Goal: Obtain resource: Download file/media

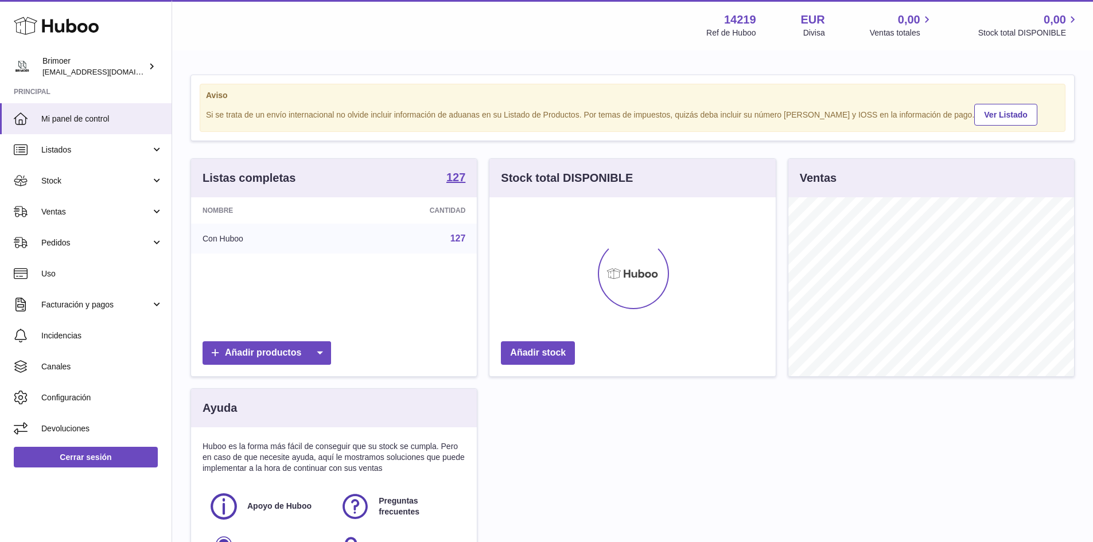
scroll to position [179, 286]
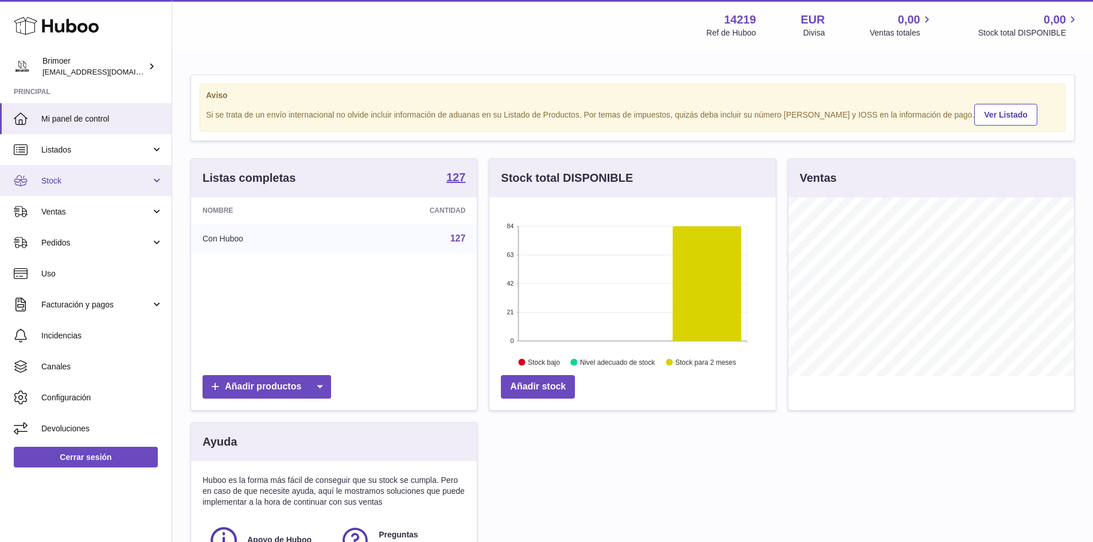
click at [77, 171] on link "Stock" at bounding box center [86, 180] width 172 height 31
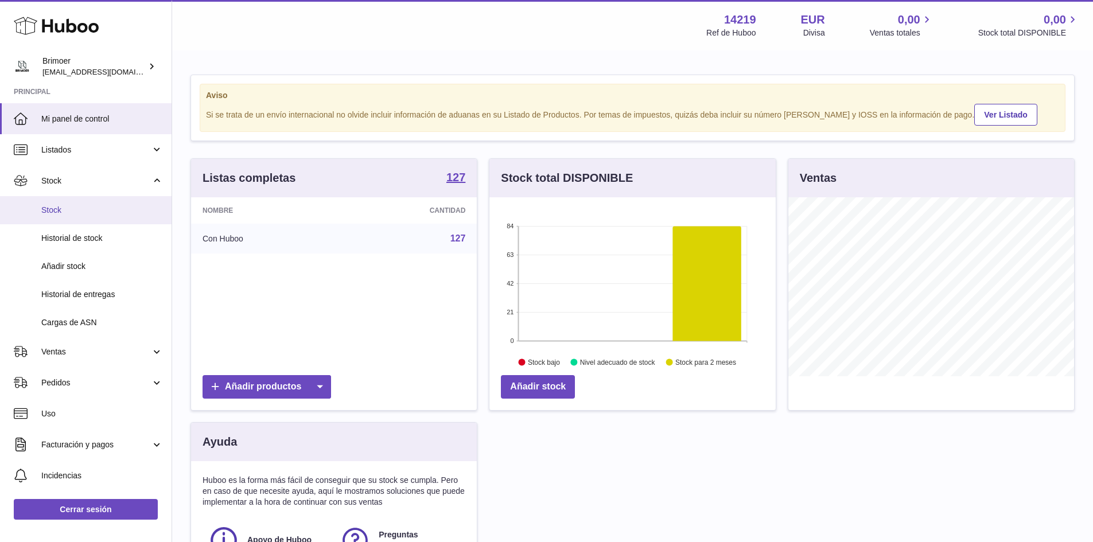
click at [50, 211] on span "Stock" at bounding box center [102, 210] width 122 height 11
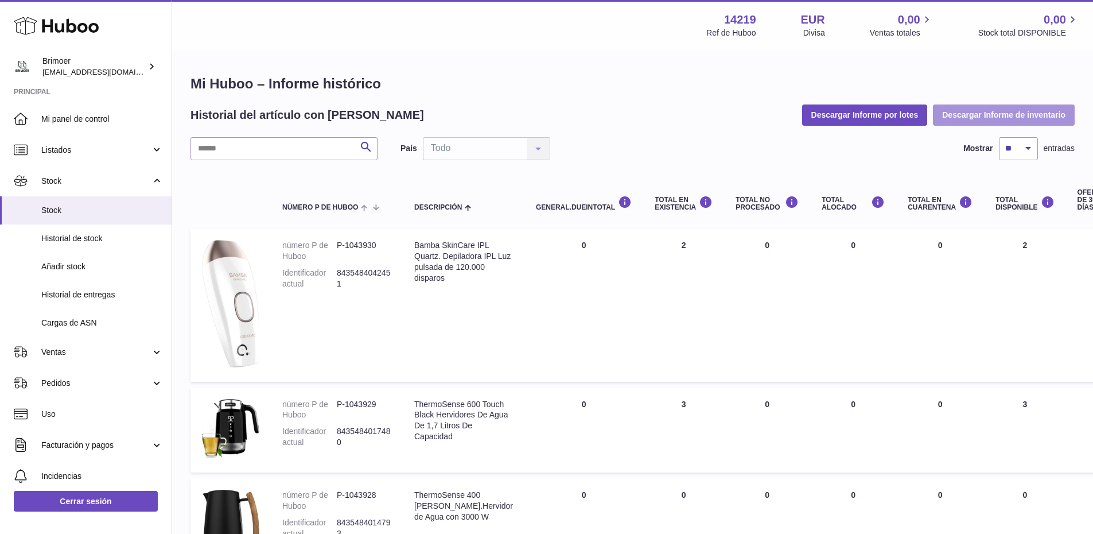
click at [1006, 118] on button "Descargar Informe de inventario" at bounding box center [1004, 114] width 142 height 21
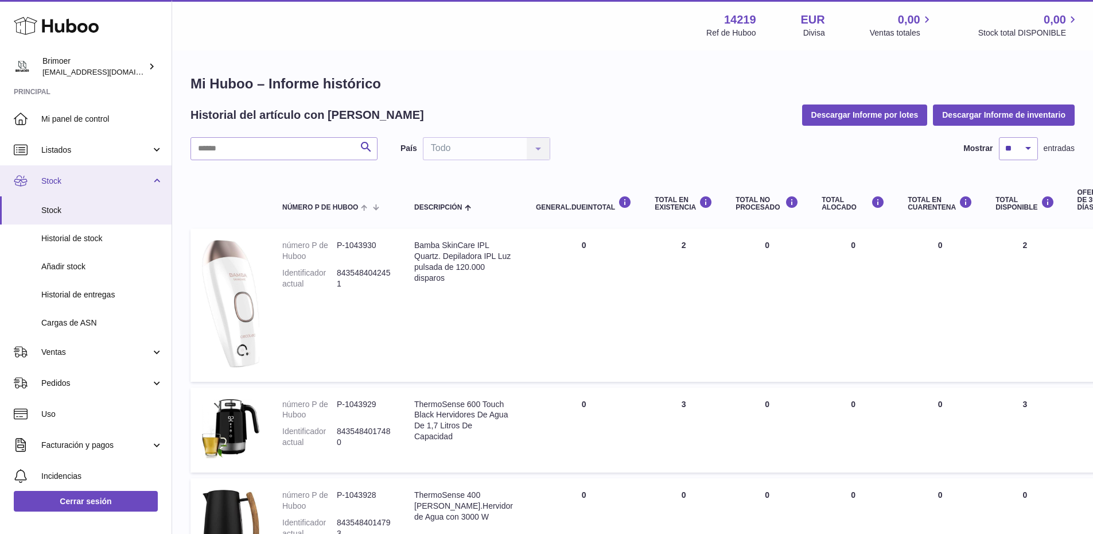
click at [138, 182] on span "Stock" at bounding box center [96, 181] width 110 height 11
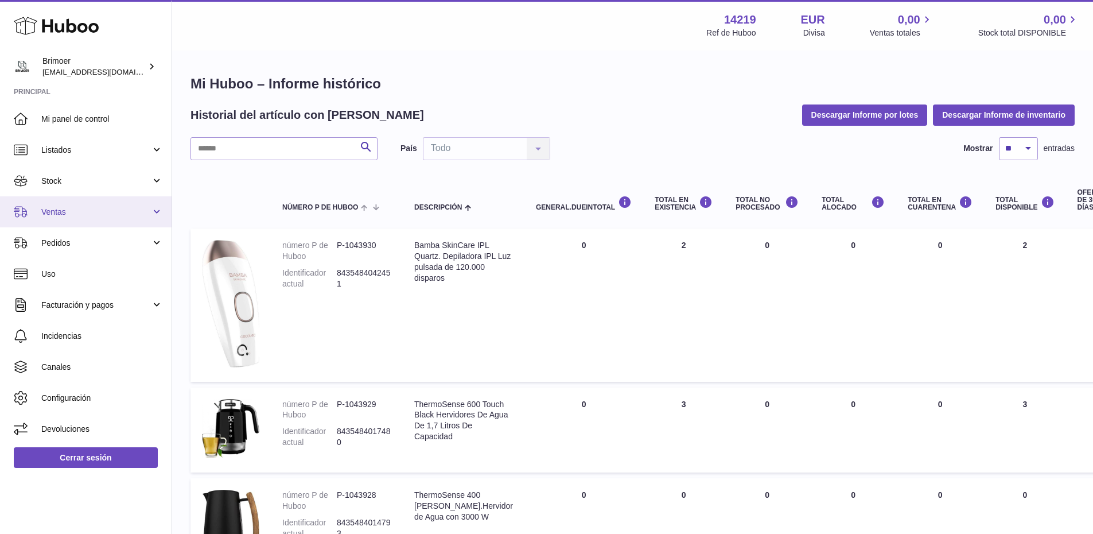
click at [131, 211] on span "Ventas" at bounding box center [96, 212] width 110 height 11
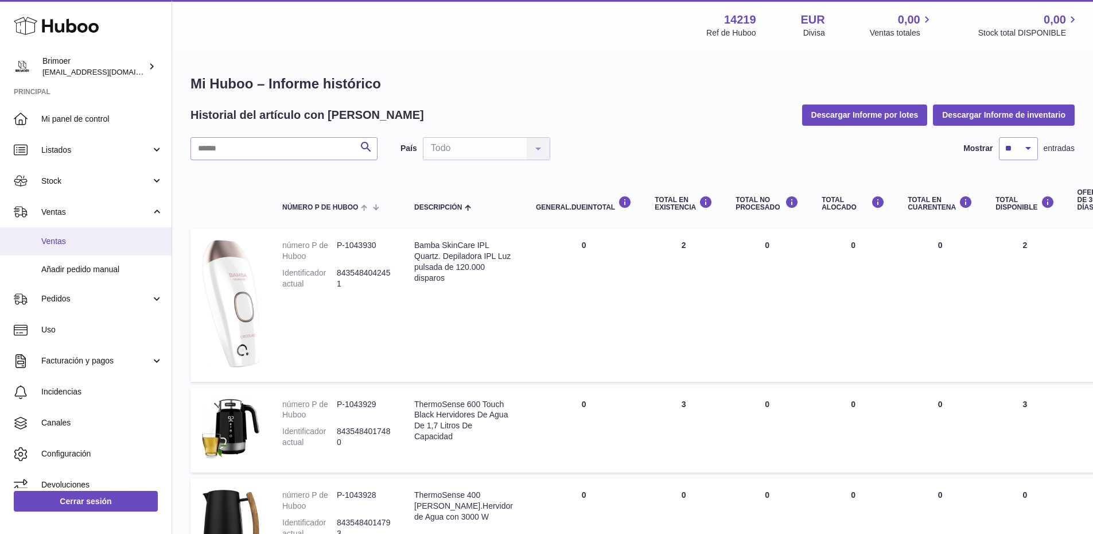
click at [57, 242] on span "Ventas" at bounding box center [102, 241] width 122 height 11
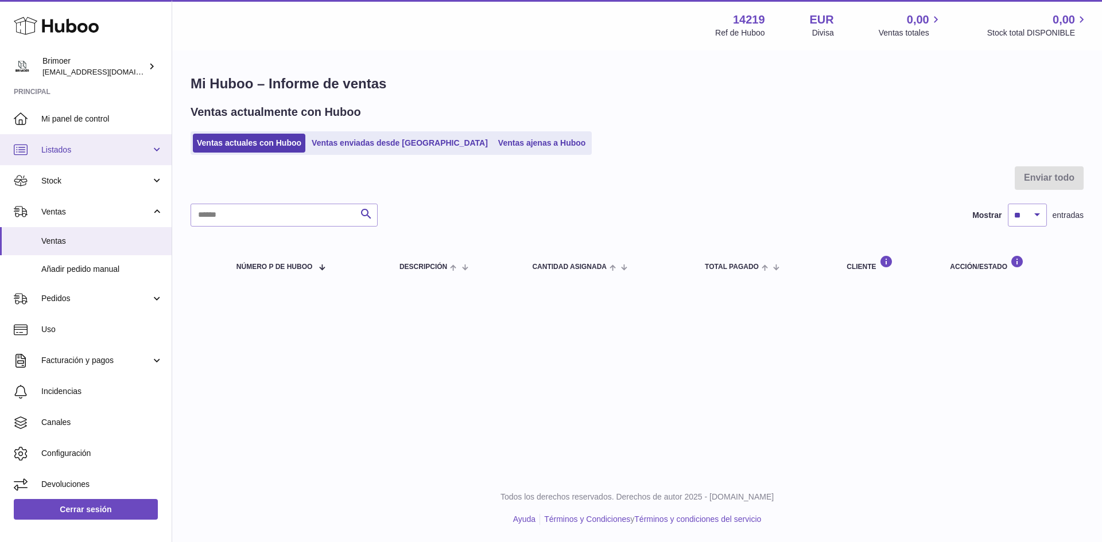
click at [119, 155] on span "Listados" at bounding box center [96, 150] width 110 height 11
